Goal: Navigation & Orientation: Find specific page/section

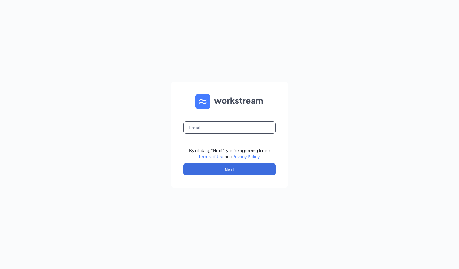
click at [198, 126] on input "text" at bounding box center [229, 127] width 92 height 12
type input "[EMAIL_ADDRESS][DOMAIN_NAME]"
click at [216, 166] on button "Next" at bounding box center [229, 169] width 92 height 12
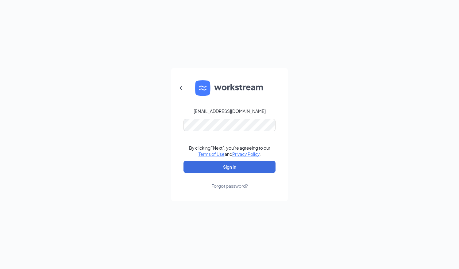
click at [222, 118] on form "[EMAIL_ADDRESS][DOMAIN_NAME] By clicking "Next", you're agreeing to our Terms o…" at bounding box center [229, 134] width 117 height 133
click at [256, 171] on button "Sign In" at bounding box center [229, 167] width 92 height 12
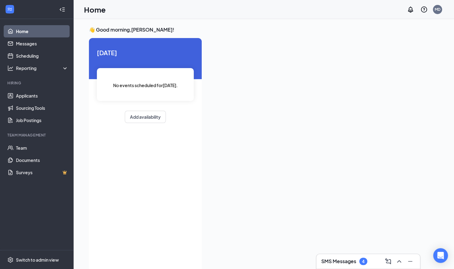
click at [348, 262] on h3 "SMS Messages" at bounding box center [338, 261] width 35 height 7
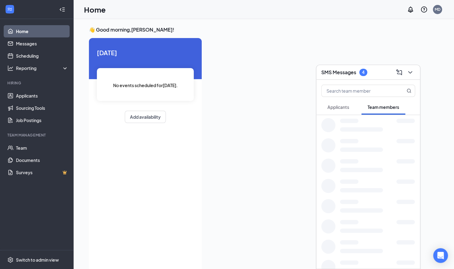
click at [348, 104] on span "Applicants" at bounding box center [339, 107] width 22 height 6
click at [386, 106] on span "Team members" at bounding box center [384, 107] width 32 height 6
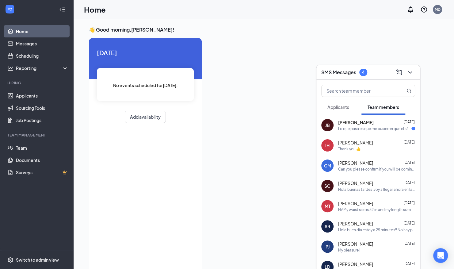
click at [340, 106] on span "Applicants" at bounding box center [339, 107] width 22 height 6
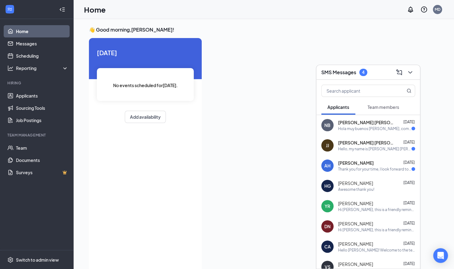
click at [387, 109] on span "Team members" at bounding box center [384, 107] width 32 height 6
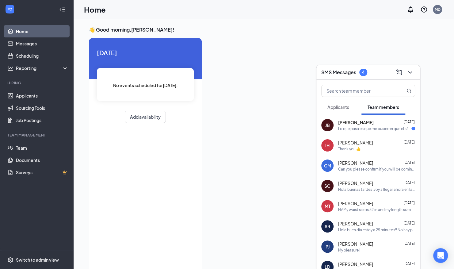
click at [350, 107] on button "Applicants" at bounding box center [338, 106] width 34 height 15
